Goal: Task Accomplishment & Management: Use online tool/utility

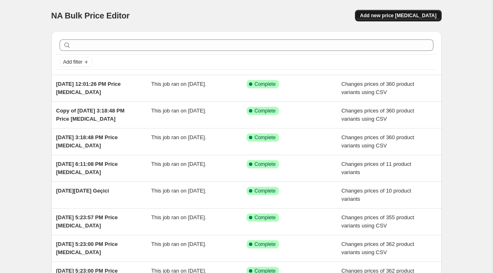
click at [375, 16] on span "Add new price [MEDICAL_DATA]" at bounding box center [398, 15] width 76 height 7
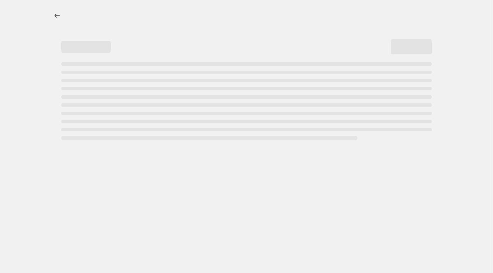
select select "percentage"
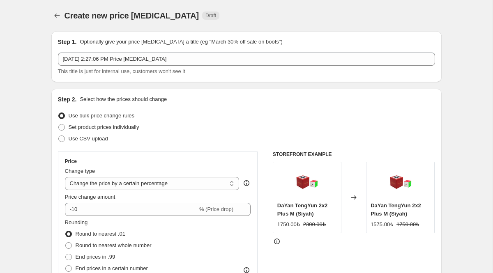
click at [62, 16] on div at bounding box center [57, 16] width 13 height 12
click at [55, 16] on icon "Price change jobs" at bounding box center [57, 16] width 8 height 8
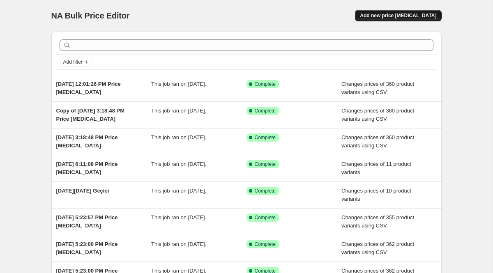
click at [393, 12] on button "Add new price [MEDICAL_DATA]" at bounding box center [398, 16] width 86 height 12
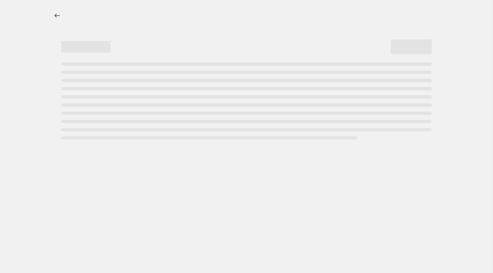
select select "percentage"
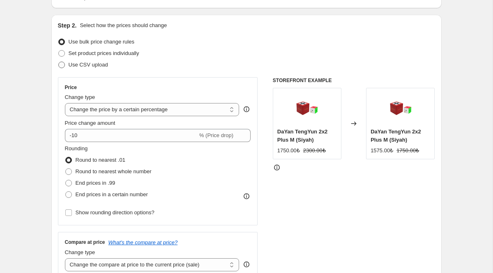
scroll to position [77, 0]
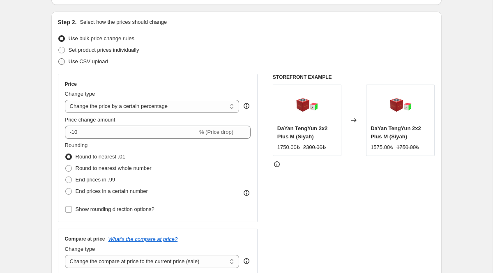
click at [89, 62] on span "Use CSV upload" at bounding box center [88, 61] width 39 height 6
click at [59, 59] on input "Use CSV upload" at bounding box center [58, 58] width 0 height 0
radio input "true"
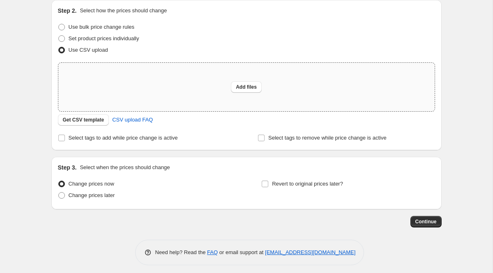
scroll to position [89, 0]
click at [94, 120] on span "Get CSV template" at bounding box center [84, 119] width 42 height 7
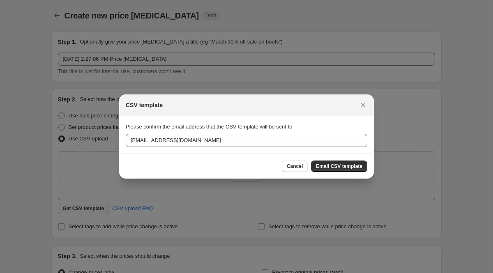
scroll to position [0, 0]
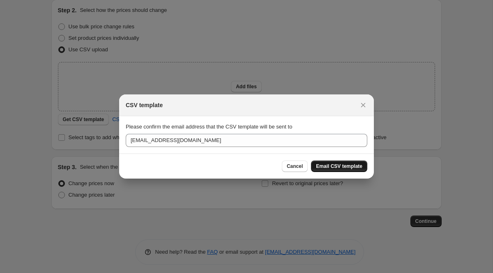
click at [331, 166] on span "Email CSV template" at bounding box center [339, 166] width 46 height 7
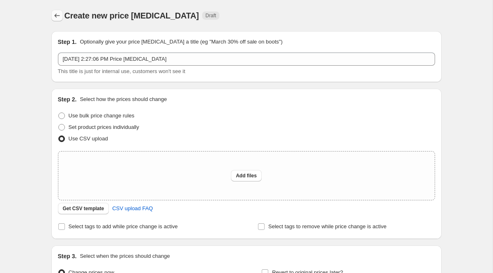
click at [58, 17] on icon "Price change jobs" at bounding box center [57, 16] width 8 height 8
